Goal: Task Accomplishment & Management: Complete application form

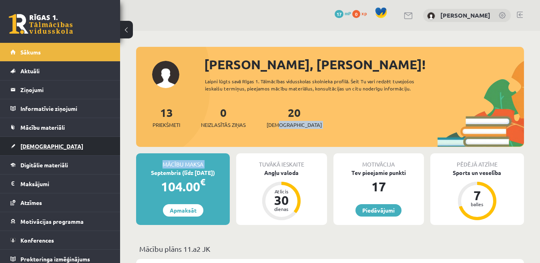
drag, startPoint x: 0, startPoint y: 0, endPoint x: 83, endPoint y: 153, distance: 174.4
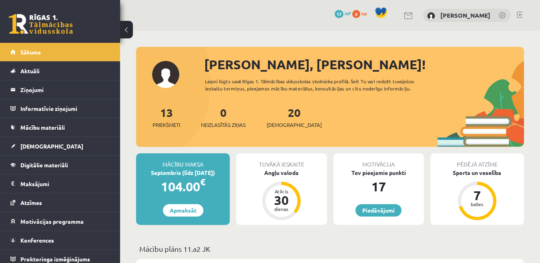
click at [57, 146] on link "[DEMOGRAPHIC_DATA]" at bounding box center [60, 146] width 100 height 18
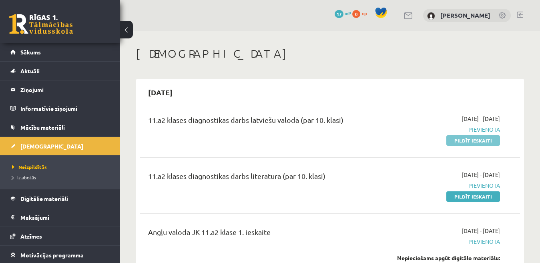
click at [479, 140] on link "Pildīt ieskaiti" at bounding box center [473, 140] width 54 height 10
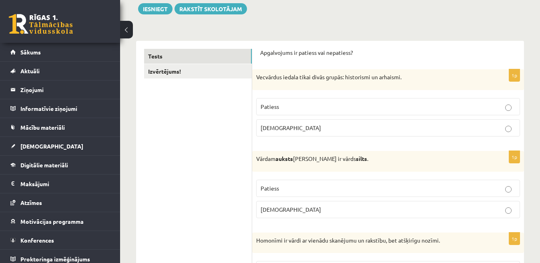
scroll to position [108, 0]
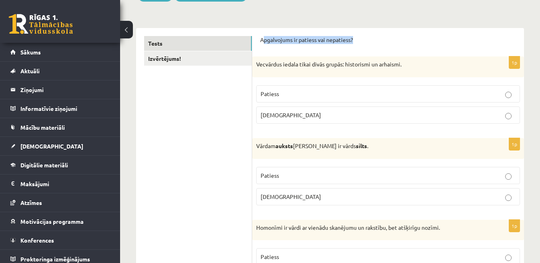
drag, startPoint x: 262, startPoint y: 40, endPoint x: 399, endPoint y: 34, distance: 137.0
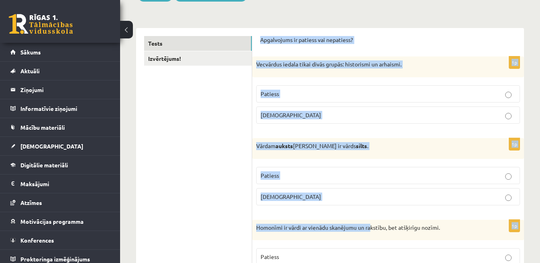
drag, startPoint x: 260, startPoint y: 41, endPoint x: 372, endPoint y: 224, distance: 214.9
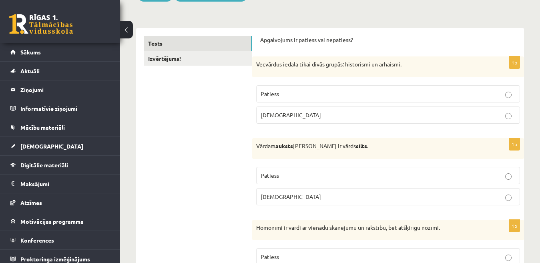
click at [461, 230] on p "Homonīmi ir vārdi ar vienādu skanējumu un rakstību, bet atšķirīgu nozīmi." at bounding box center [368, 228] width 224 height 8
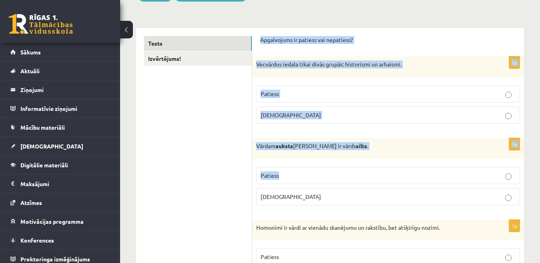
drag, startPoint x: 260, startPoint y: 40, endPoint x: 384, endPoint y: 174, distance: 182.3
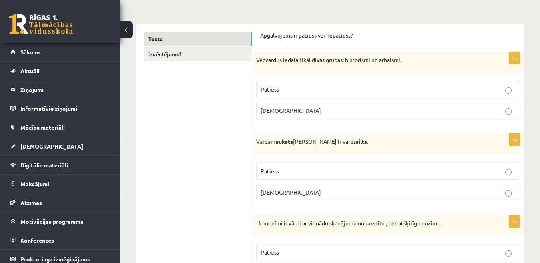
scroll to position [120, 0]
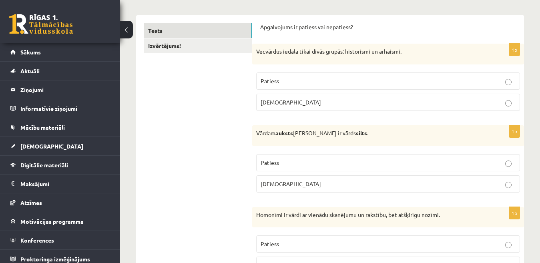
click at [501, 78] on p "Patiess" at bounding box center [387, 81] width 255 height 8
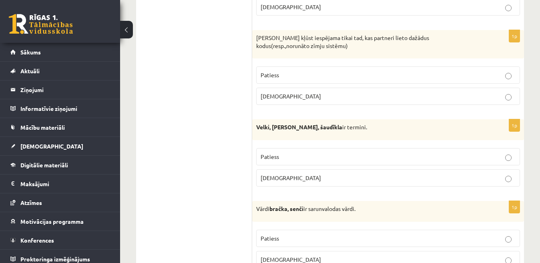
scroll to position [392, 0]
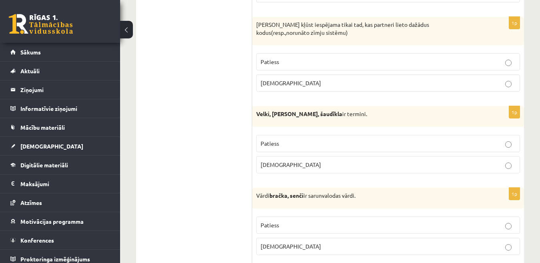
click at [501, 83] on p "Aplams" at bounding box center [387, 83] width 255 height 8
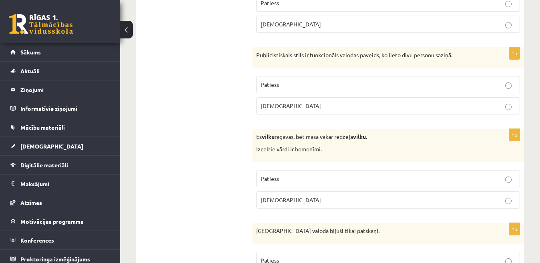
scroll to position [1304, 0]
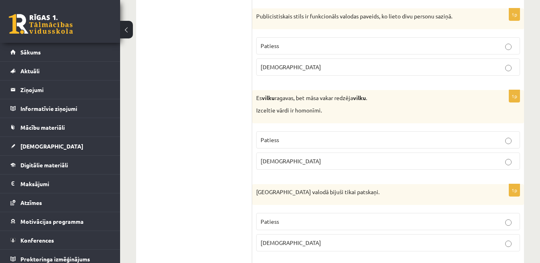
click at [501, 66] on p "Aplams" at bounding box center [387, 67] width 255 height 8
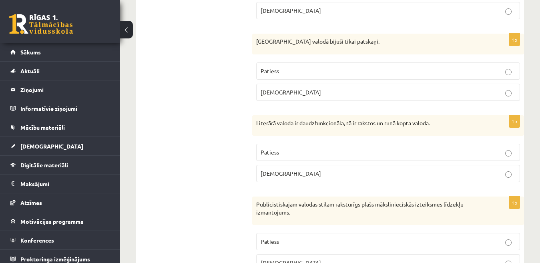
scroll to position [1459, 0]
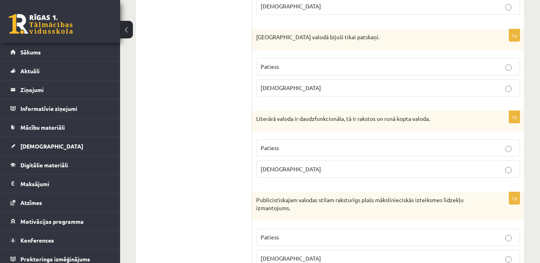
click at [513, 91] on p "Aplams" at bounding box center [387, 88] width 255 height 8
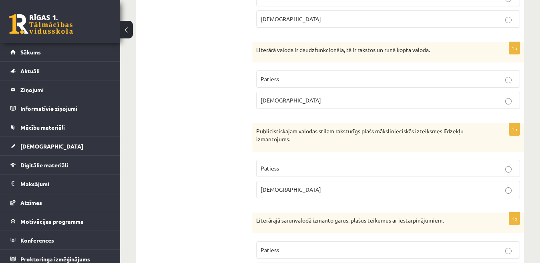
scroll to position [1536, 0]
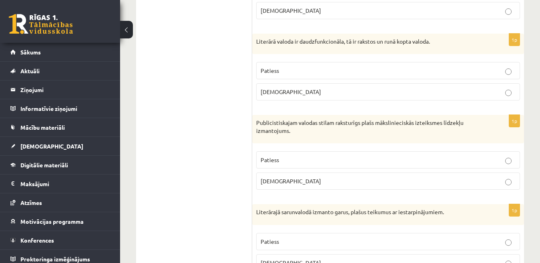
click at [507, 167] on label "Patiess" at bounding box center [388, 159] width 264 height 17
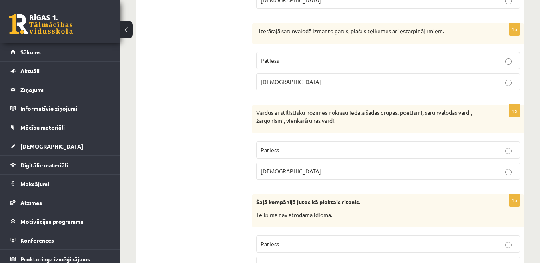
scroll to position [1721, 0]
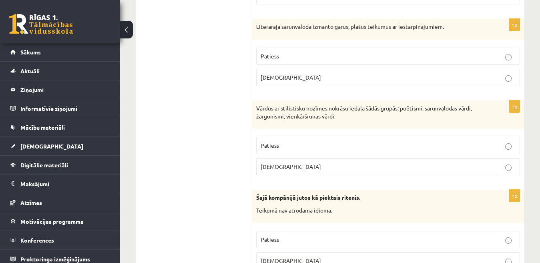
click at [505, 77] on p "Aplams" at bounding box center [387, 77] width 255 height 8
click at [507, 142] on p "Patiess" at bounding box center [387, 145] width 255 height 8
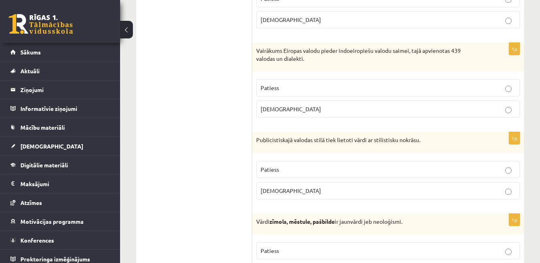
scroll to position [2052, 0]
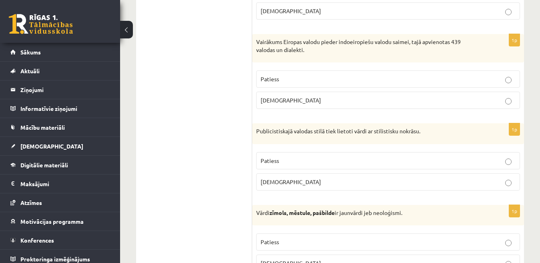
click at [503, 166] on label "Patiess" at bounding box center [388, 160] width 264 height 17
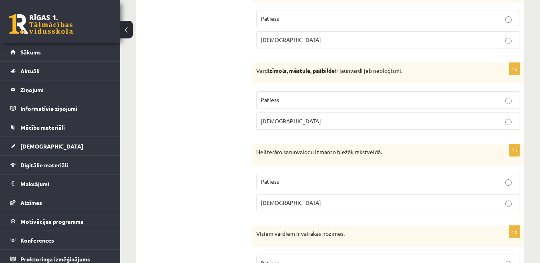
scroll to position [2199, 0]
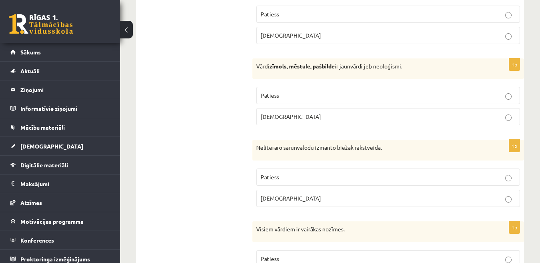
click at [512, 94] on p "Patiess" at bounding box center [387, 95] width 255 height 8
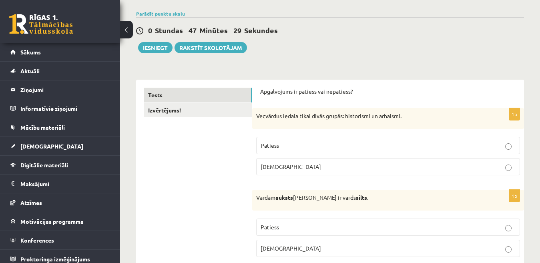
scroll to position [26, 0]
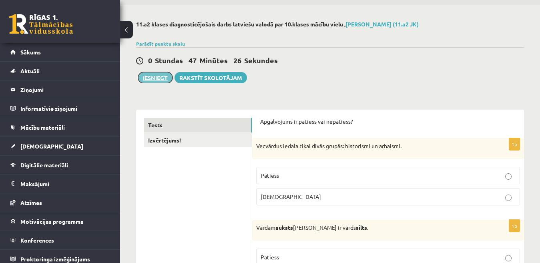
click at [164, 76] on button "Iesniegt" at bounding box center [155, 77] width 34 height 11
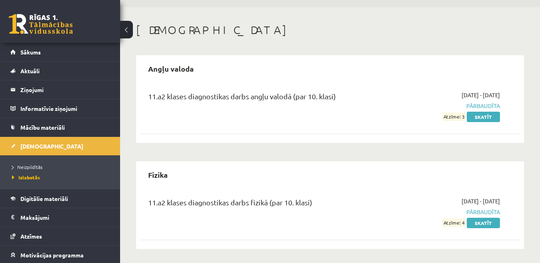
scroll to position [26, 0]
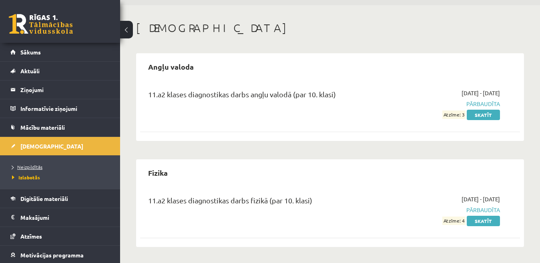
click at [26, 169] on link "Neizpildītās" at bounding box center [62, 166] width 100 height 7
